Goal: Task Accomplishment & Management: Manage account settings

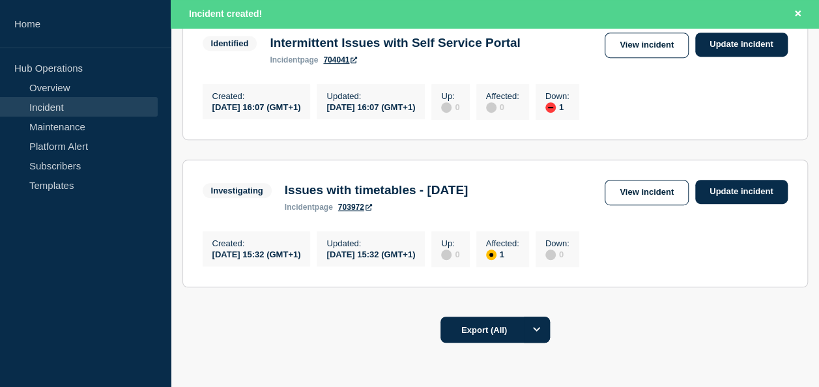
scroll to position [130, 0]
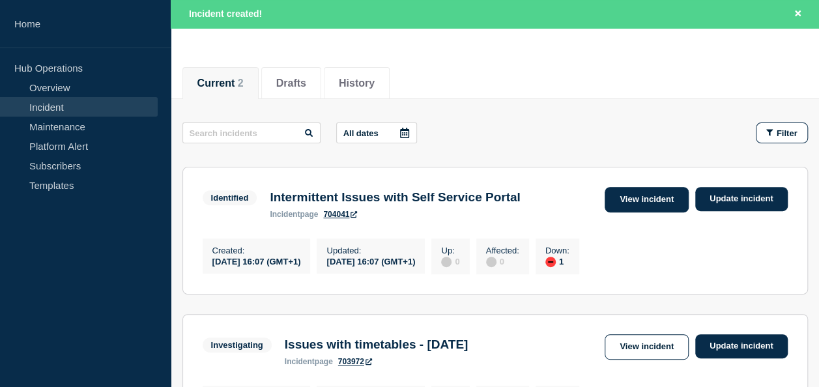
click at [666, 202] on link "View incident" at bounding box center [647, 199] width 84 height 25
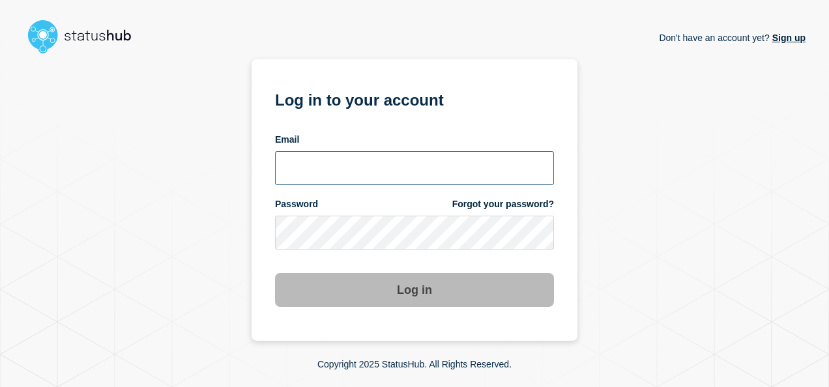
type input "anya.logue@bcu.ac.uk"
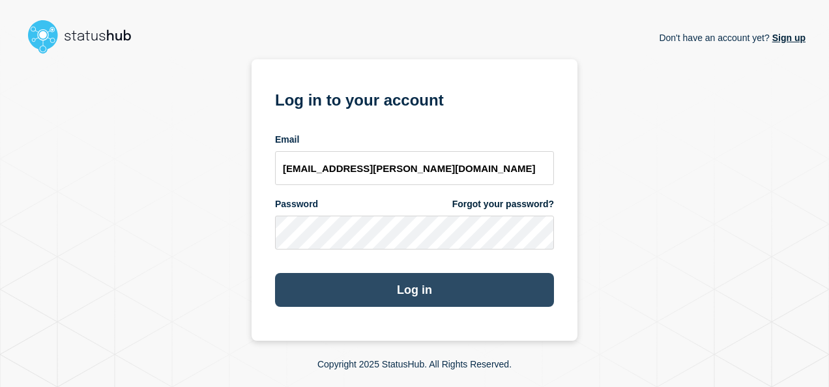
click at [508, 288] on button "Log in" at bounding box center [414, 290] width 279 height 34
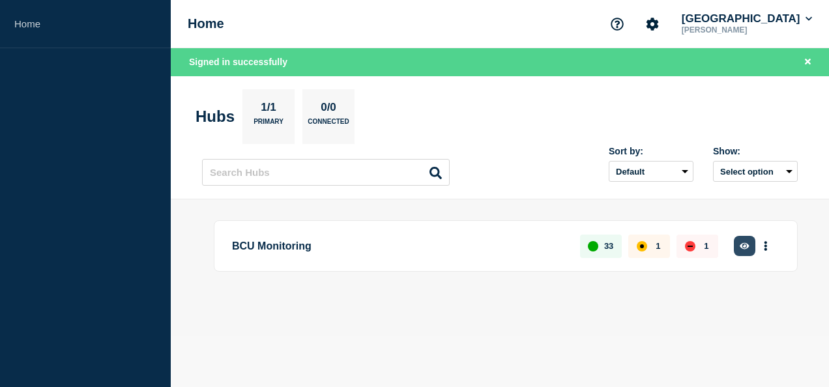
click at [744, 240] on button "button" at bounding box center [745, 246] width 22 height 20
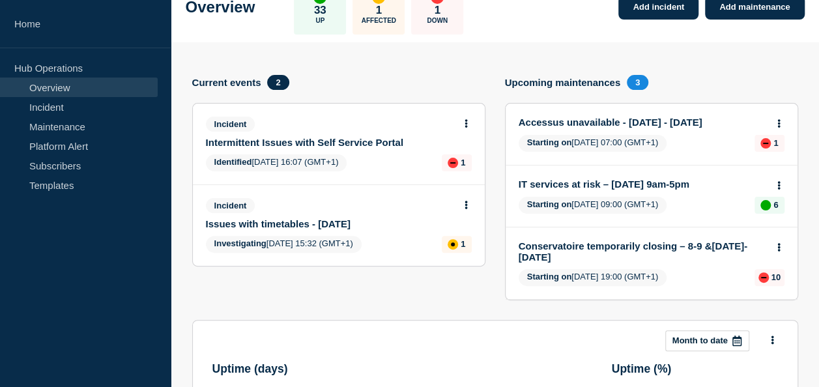
scroll to position [65, 0]
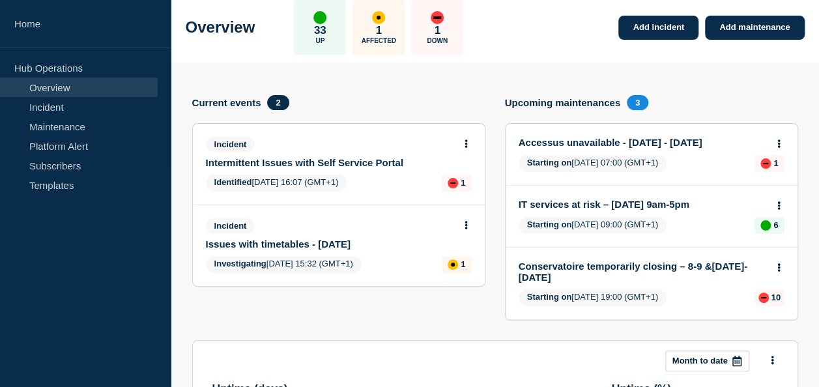
click at [349, 161] on link "Intermittent Issues with Self Service Portal" at bounding box center [330, 162] width 248 height 11
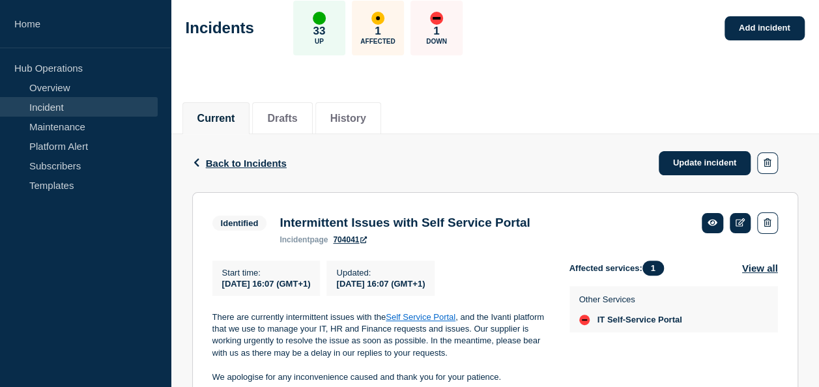
scroll to position [128, 0]
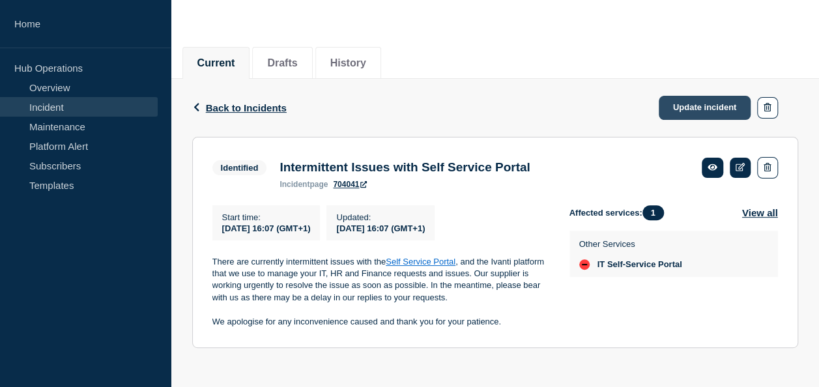
click at [709, 106] on link "Update incident" at bounding box center [705, 108] width 93 height 24
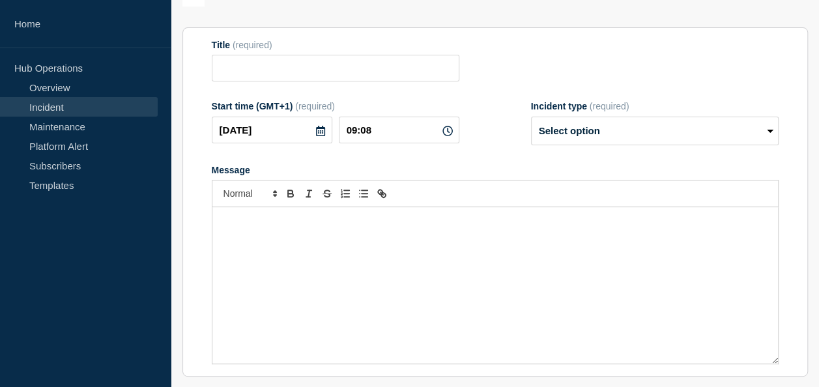
type input "Intermittent Issues with Self Service Portal"
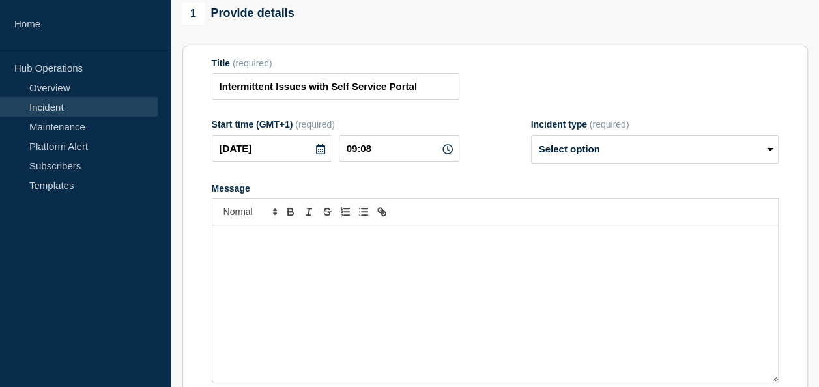
click at [478, 266] on div "Message" at bounding box center [495, 303] width 566 height 156
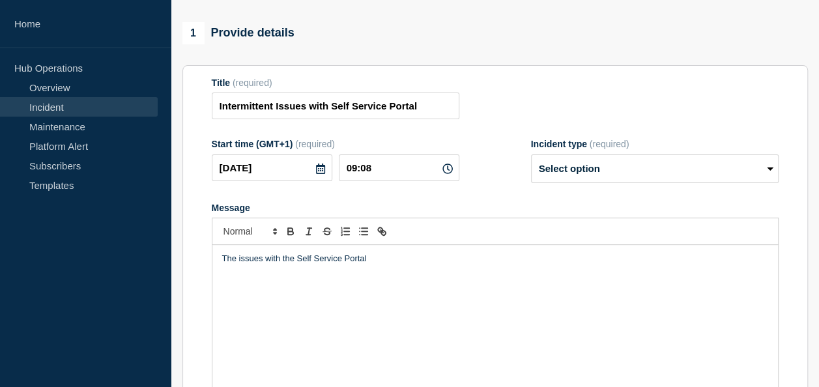
scroll to position [108, 0]
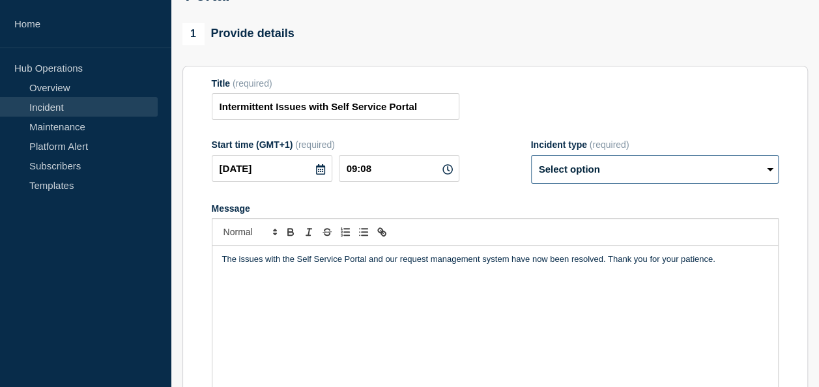
click at [657, 175] on select "Select option Investigating Identified Monitoring Resolved" at bounding box center [655, 169] width 248 height 29
select select "resolved"
click at [531, 162] on select "Select option Investigating Identified Monitoring Resolved" at bounding box center [655, 169] width 248 height 29
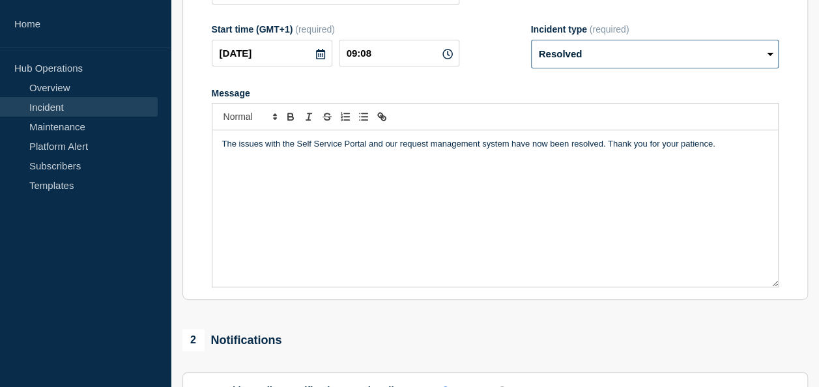
scroll to position [206, 0]
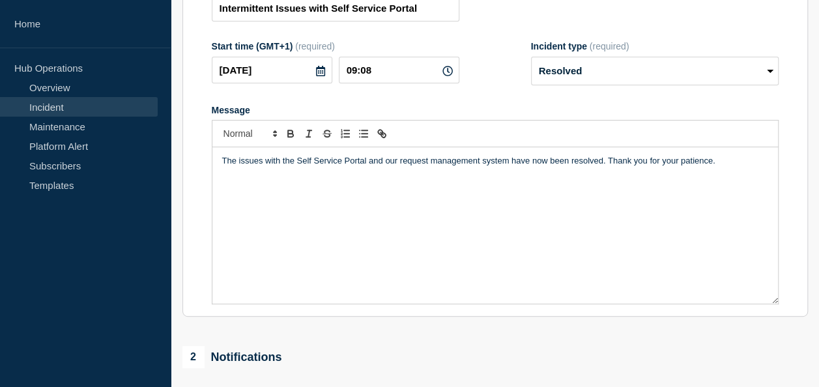
click at [353, 249] on div "The issues with the Self Service Portal and our request management system have …" at bounding box center [495, 225] width 566 height 156
click at [683, 212] on div "The issues with the Self Service Portal and our request management system have …" at bounding box center [495, 225] width 566 height 156
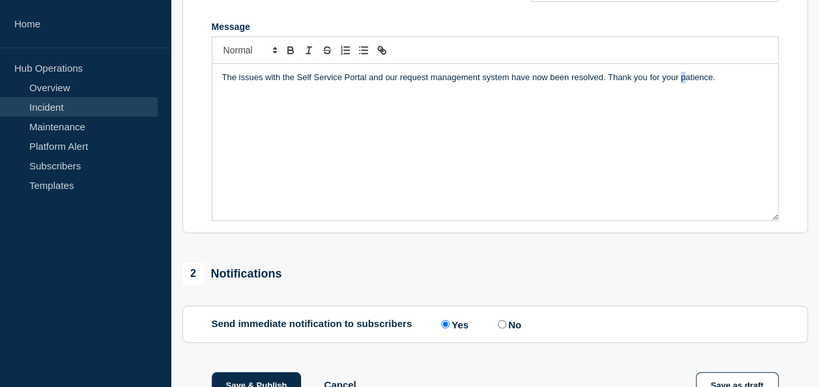
scroll to position [336, 0]
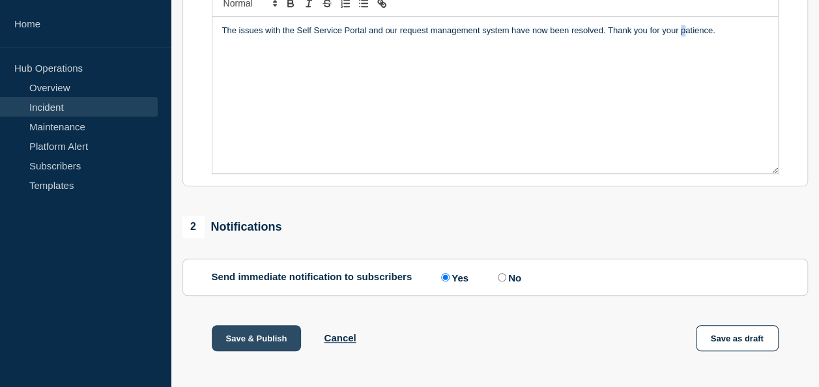
click at [274, 347] on button "Save & Publish" at bounding box center [257, 338] width 90 height 26
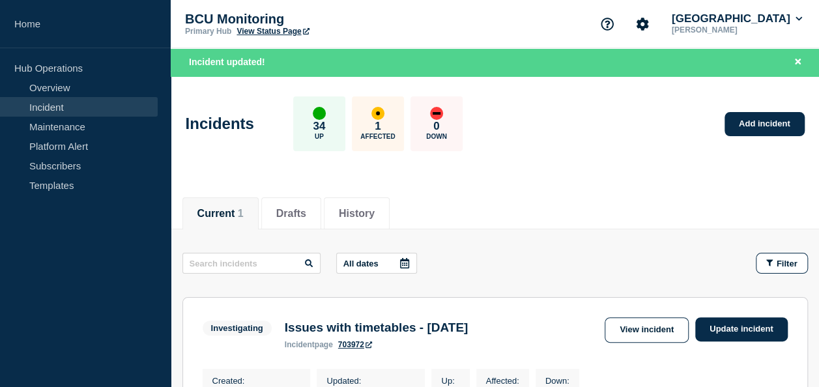
click at [528, 189] on div "Current 1 Drafts History" at bounding box center [494, 206] width 625 height 44
click at [60, 160] on link "Subscribers" at bounding box center [79, 166] width 158 height 20
